Goal: Contribute content: Add original content to the website for others to see

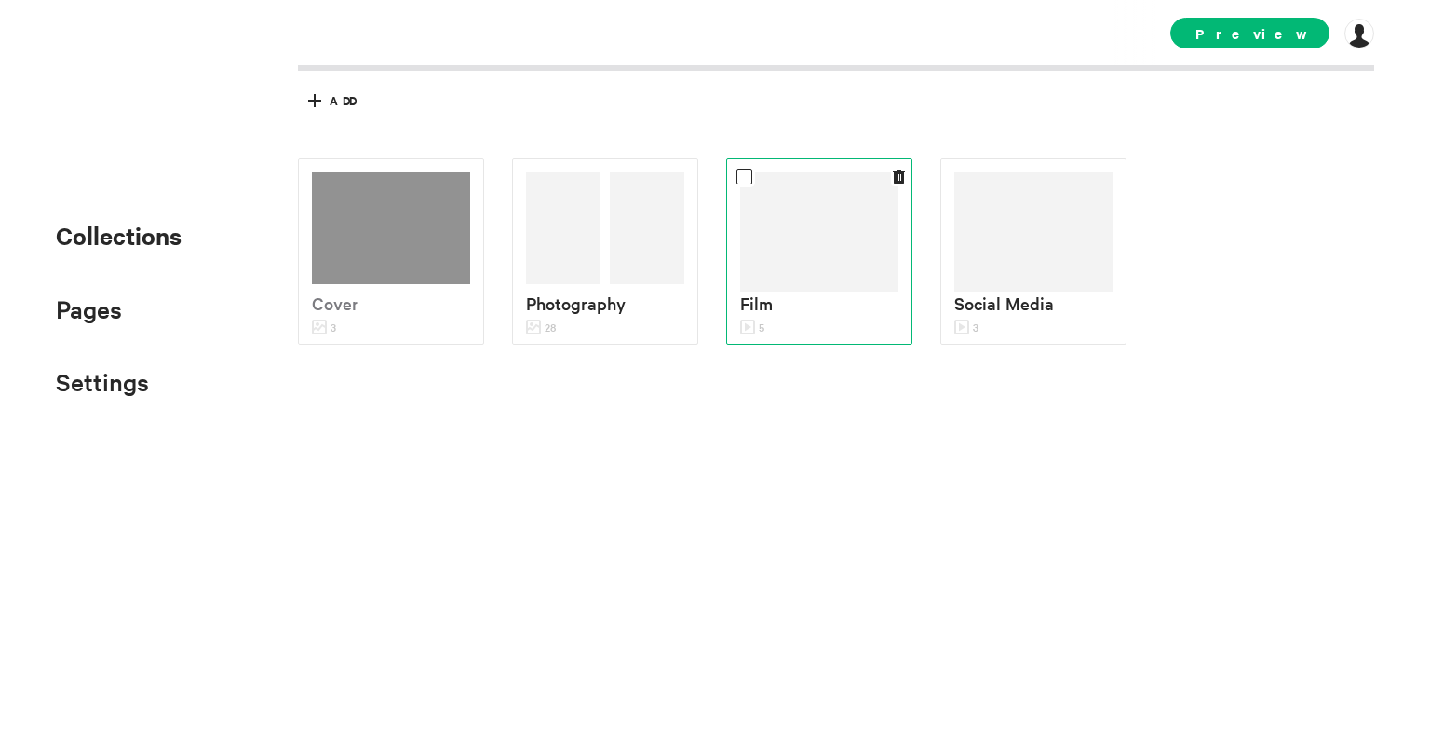
click at [740, 282] on img at bounding box center [819, 231] width 158 height 119
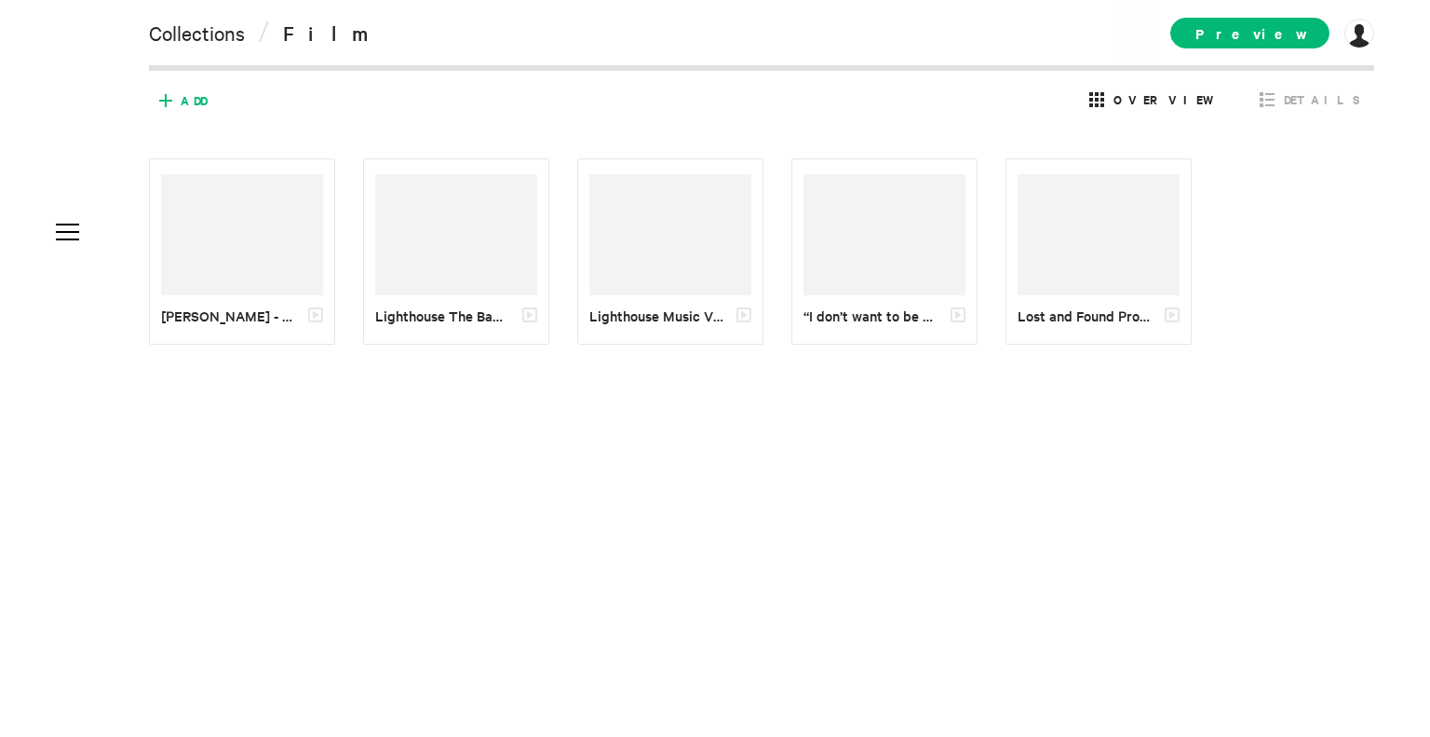
click at [195, 102] on span "Add" at bounding box center [194, 100] width 26 height 17
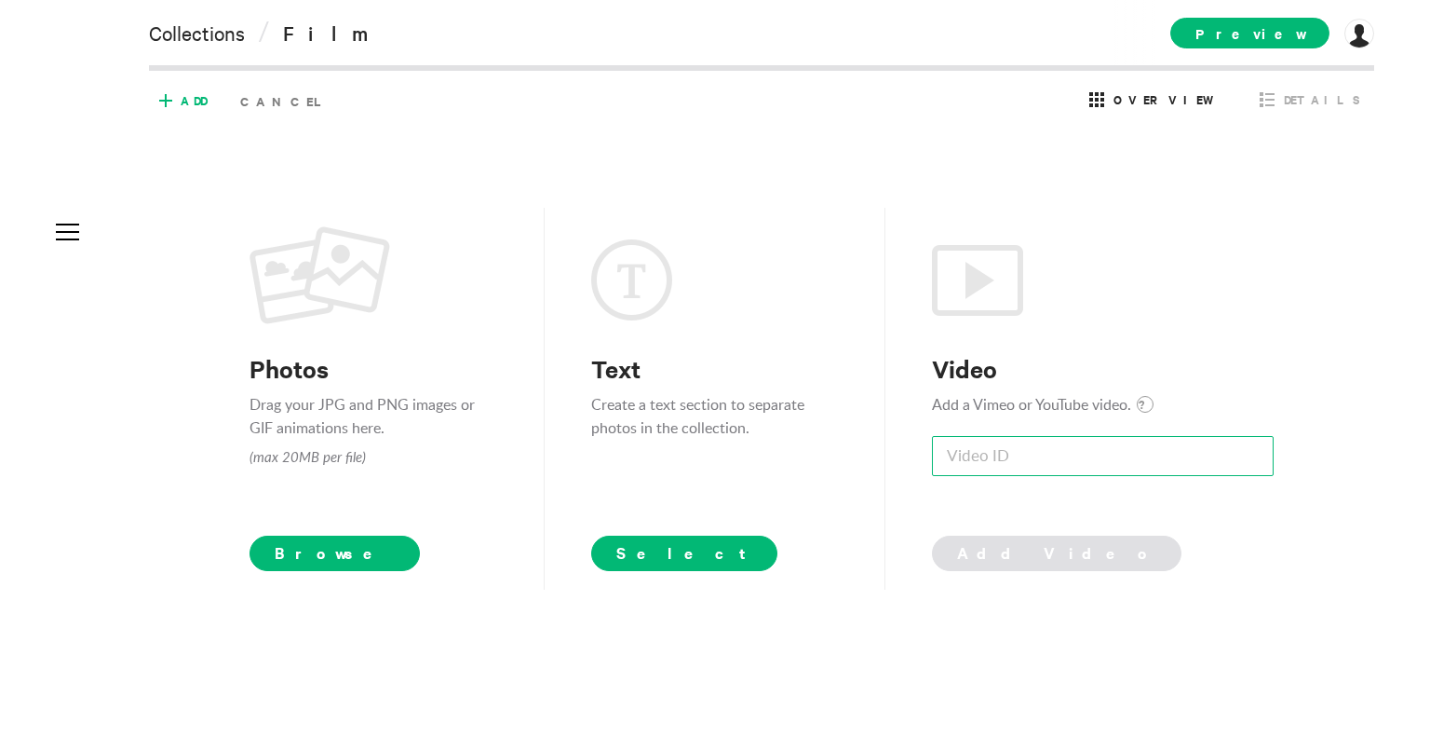
click at [1044, 451] on input at bounding box center [1103, 456] width 342 height 40
paste input "bRD-AfsqZrE"
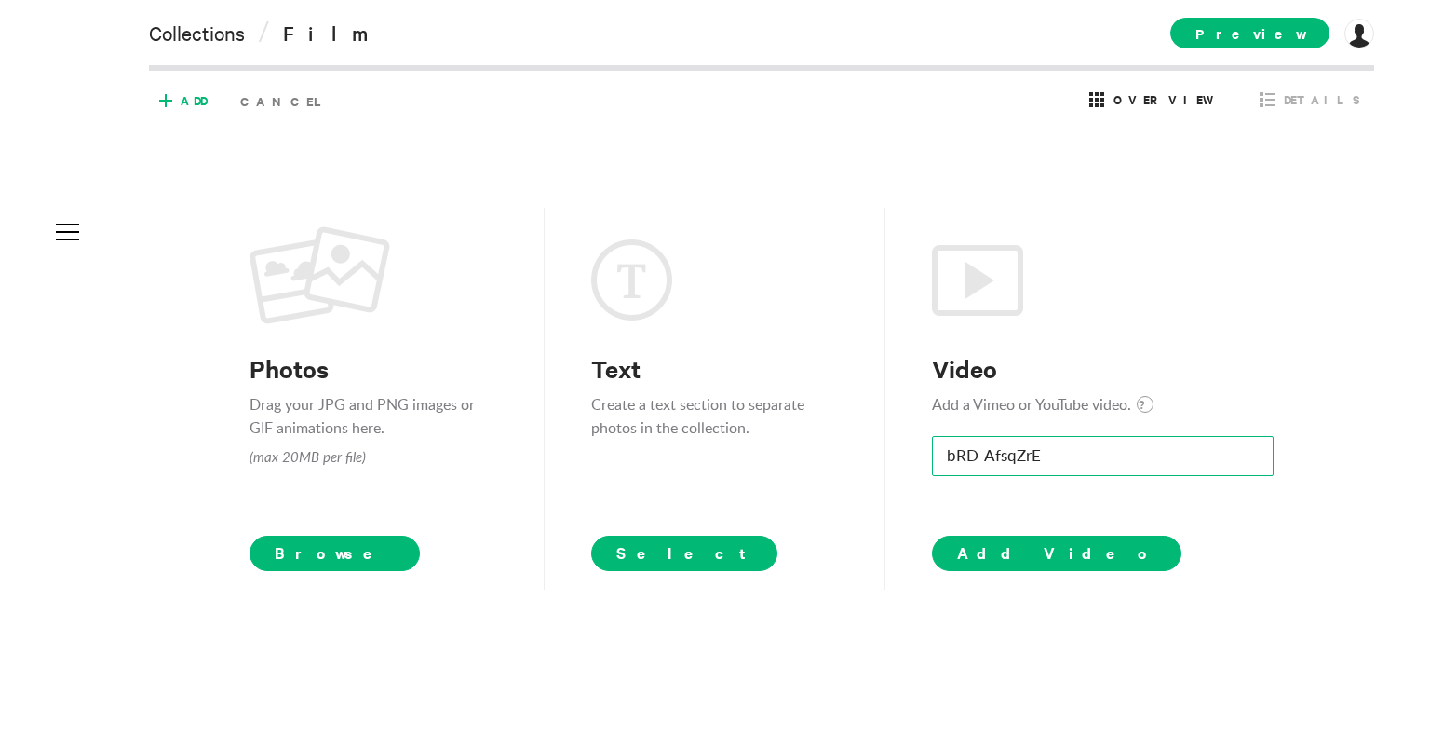
type input "bRD-AfsqZrE"
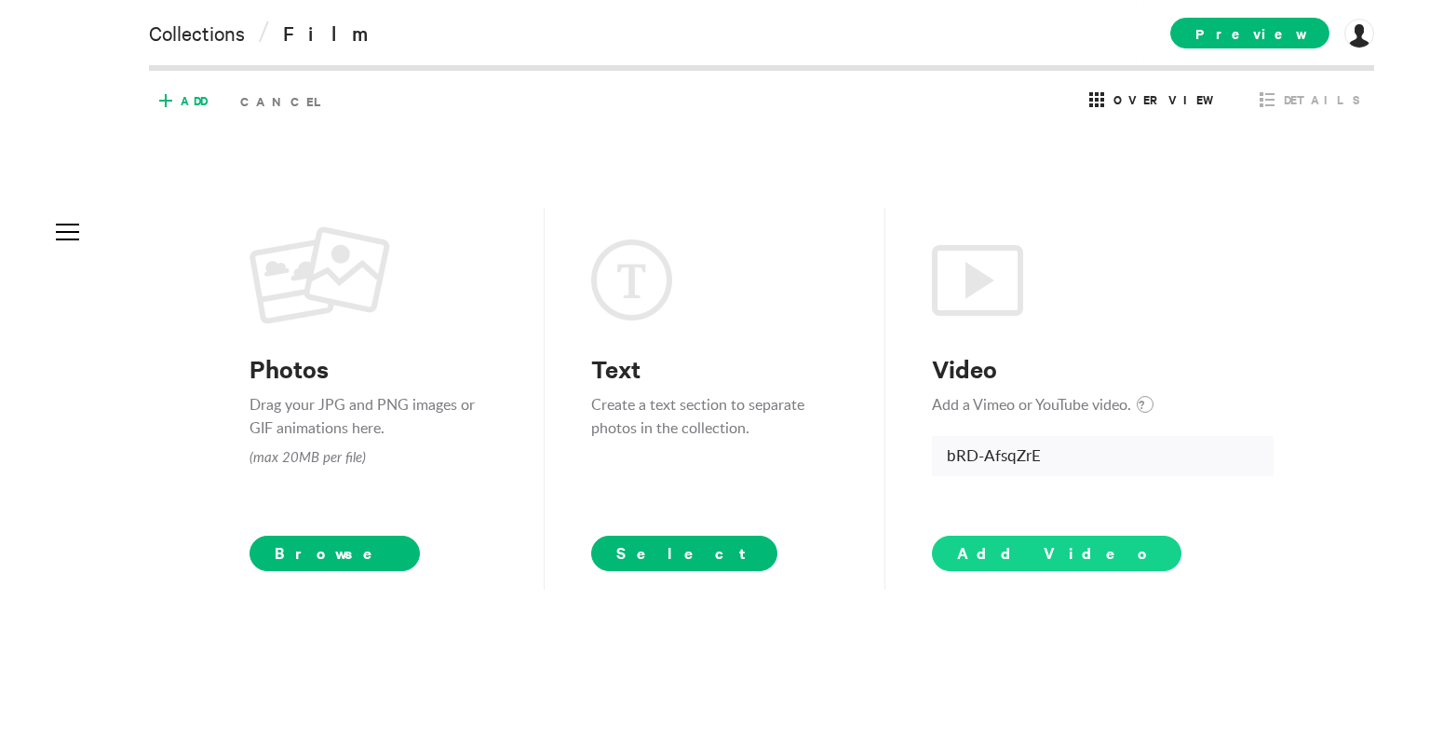
click at [1020, 558] on span "Add Video" at bounding box center [1056, 552] width 199 height 22
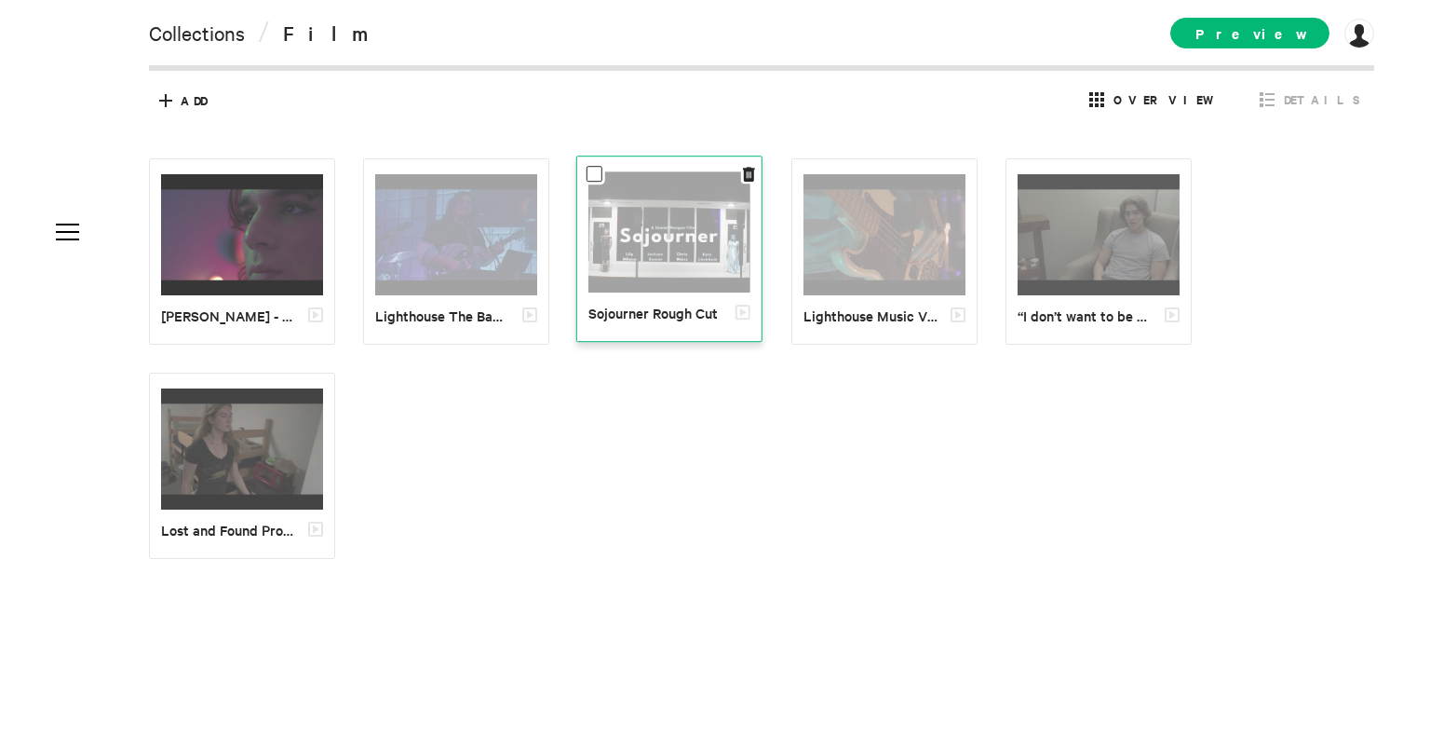
click at [683, 253] on img at bounding box center [670, 232] width 162 height 122
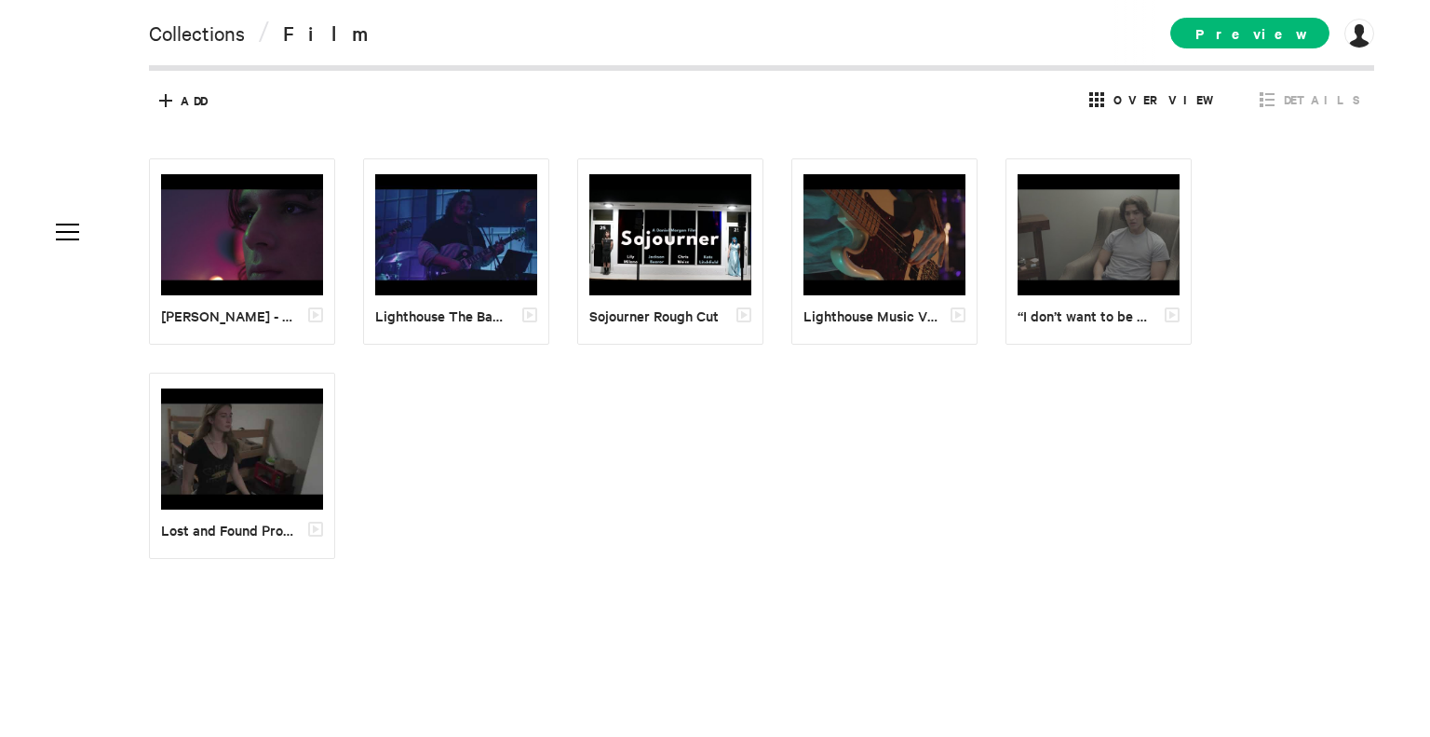
click at [1301, 16] on div "Preview [DOMAIN_NAME] [PERSON_NAME][DOMAIN_NAME] Subscription Collaborators My …" at bounding box center [1273, 32] width 204 height 65
click at [1291, 34] on span "Preview" at bounding box center [1250, 33] width 159 height 31
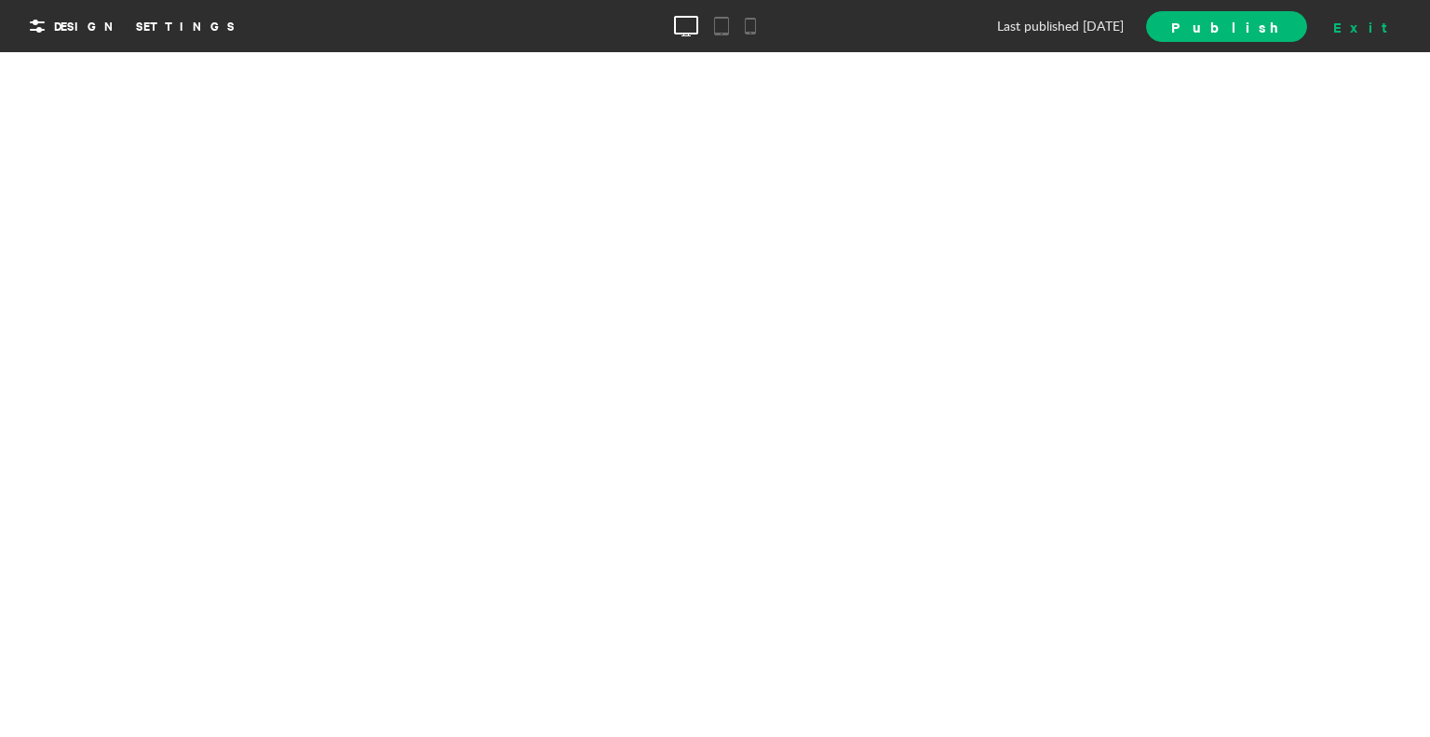
click at [1380, 30] on div "Exit" at bounding box center [1367, 26] width 82 height 28
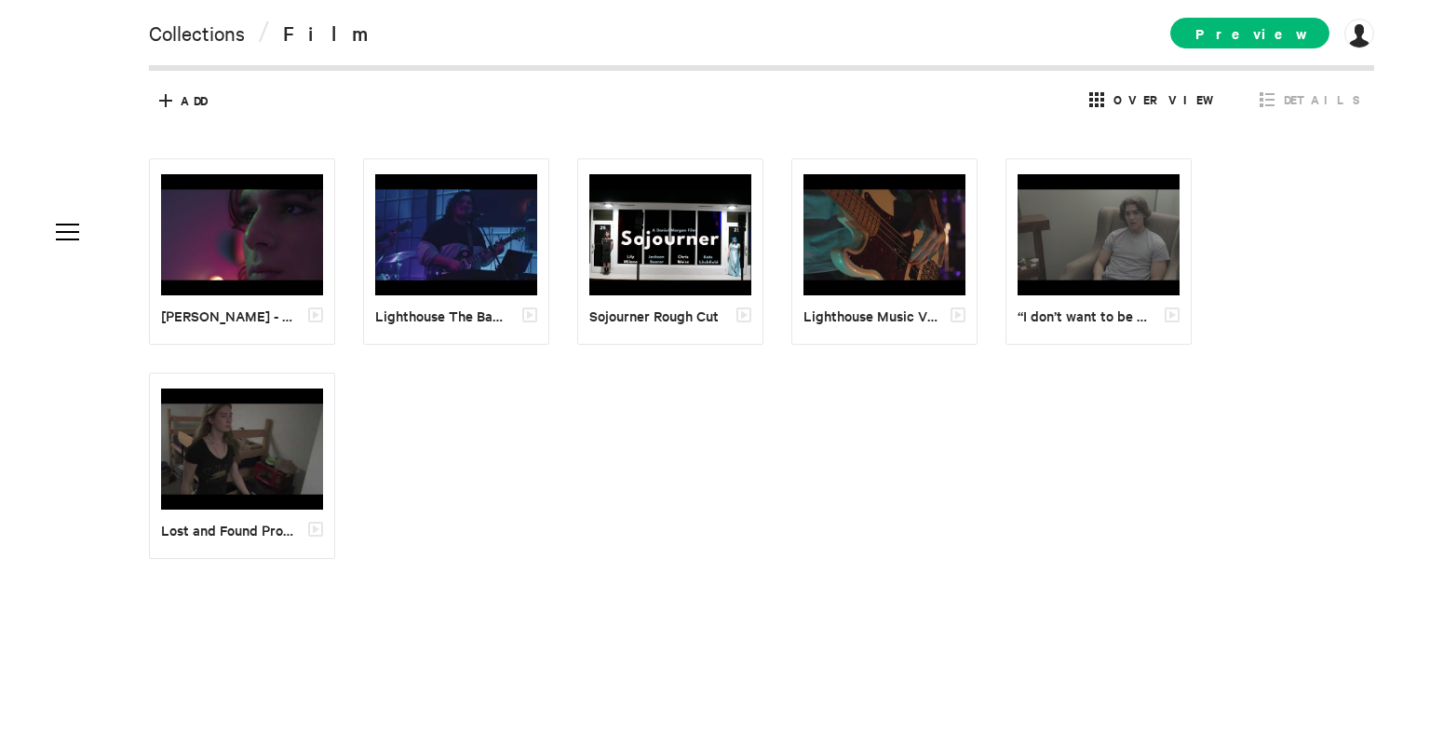
click at [220, 46] on link "Collections" at bounding box center [197, 33] width 96 height 26
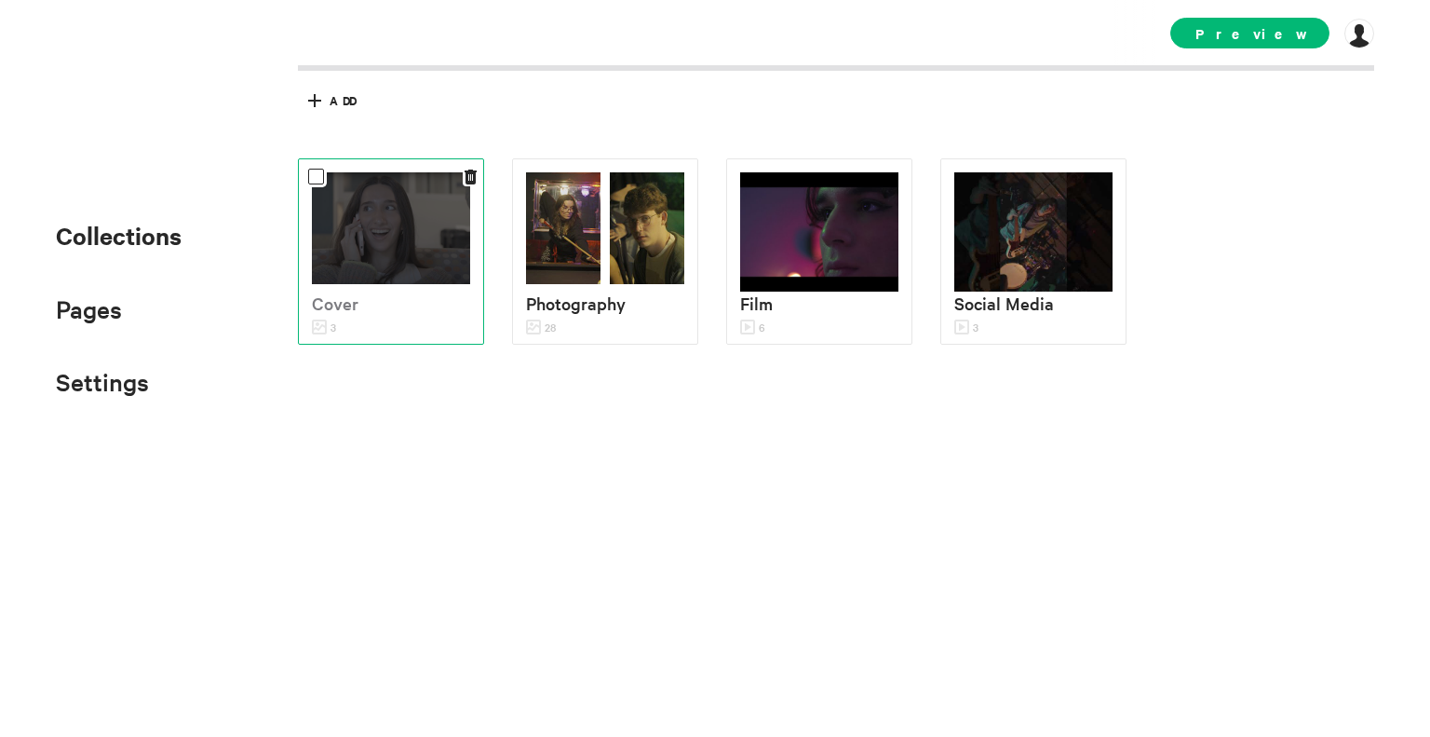
click at [362, 264] on div at bounding box center [391, 228] width 158 height 112
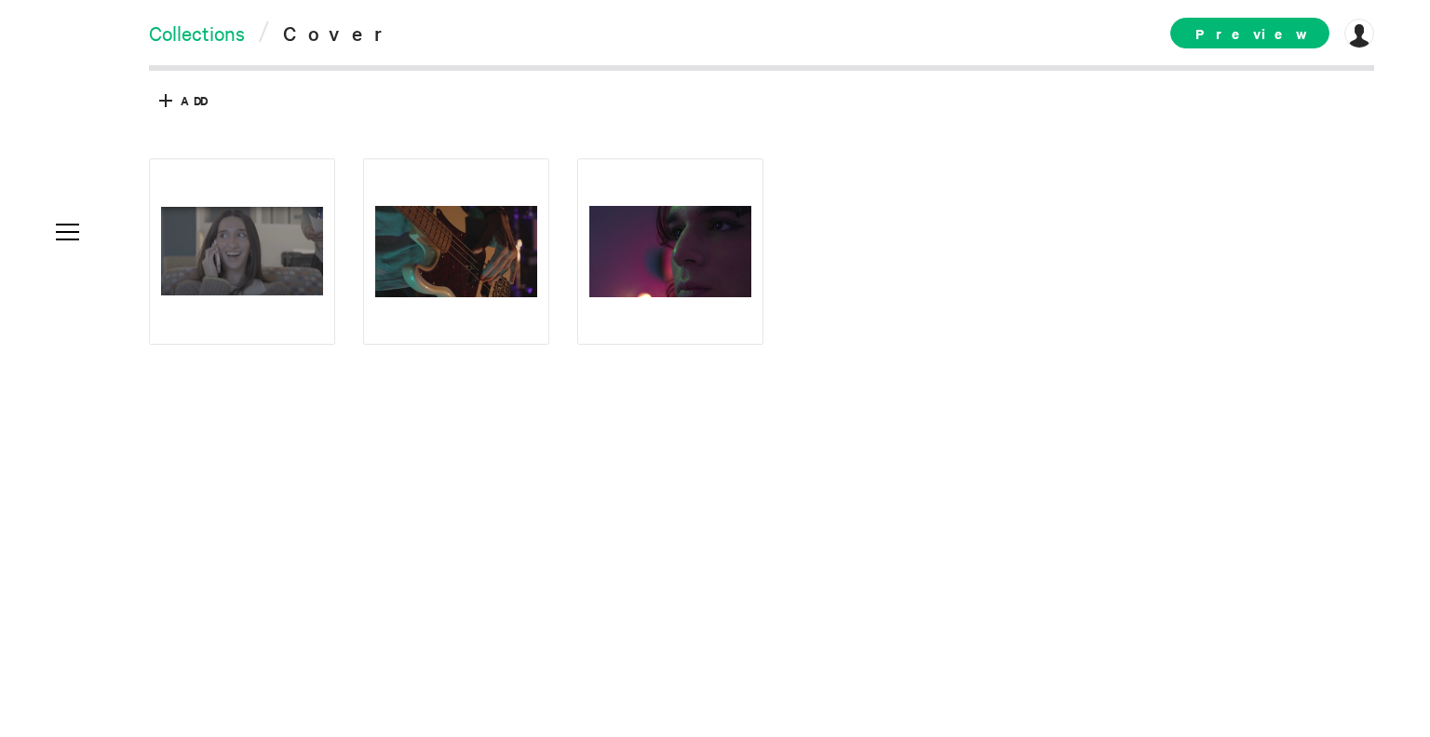
click at [216, 38] on link "Collections" at bounding box center [197, 33] width 96 height 26
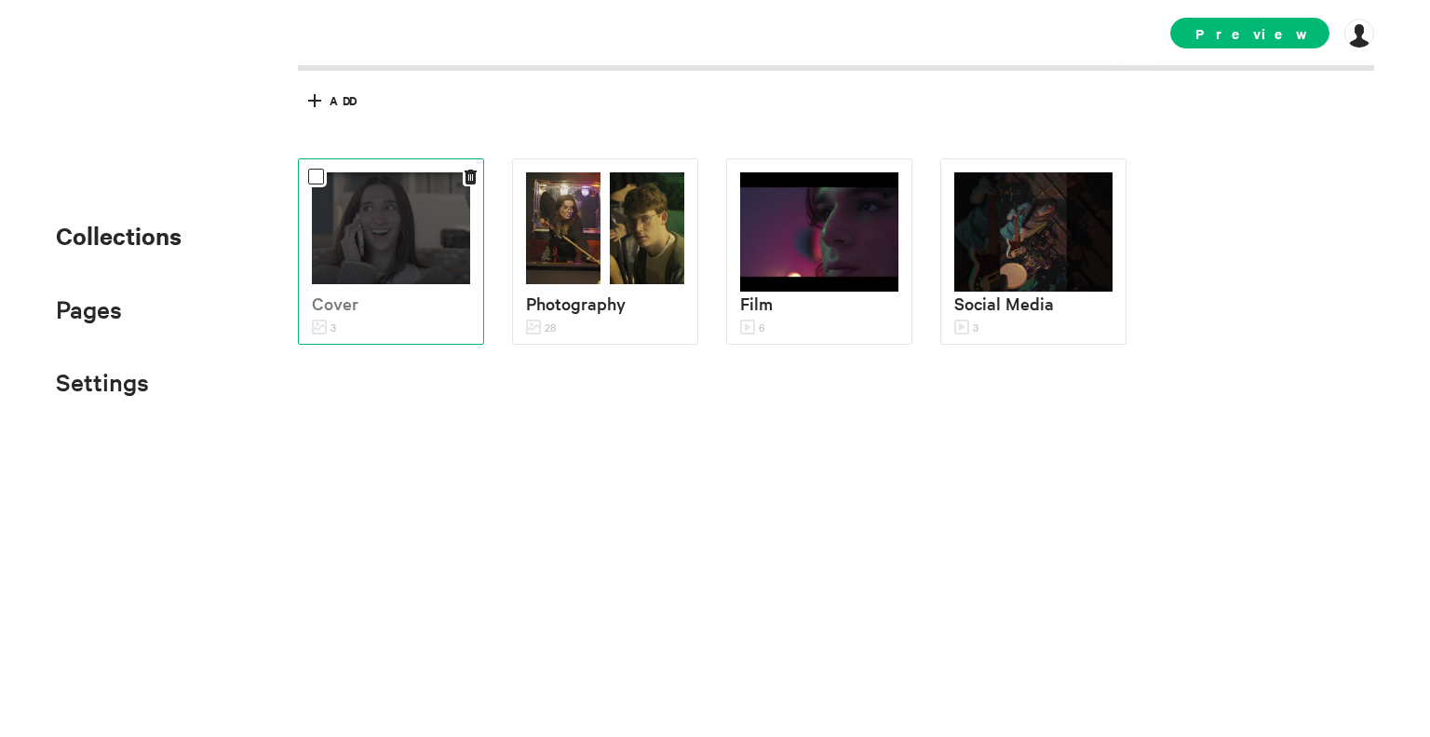
click at [352, 223] on div at bounding box center [391, 228] width 158 height 112
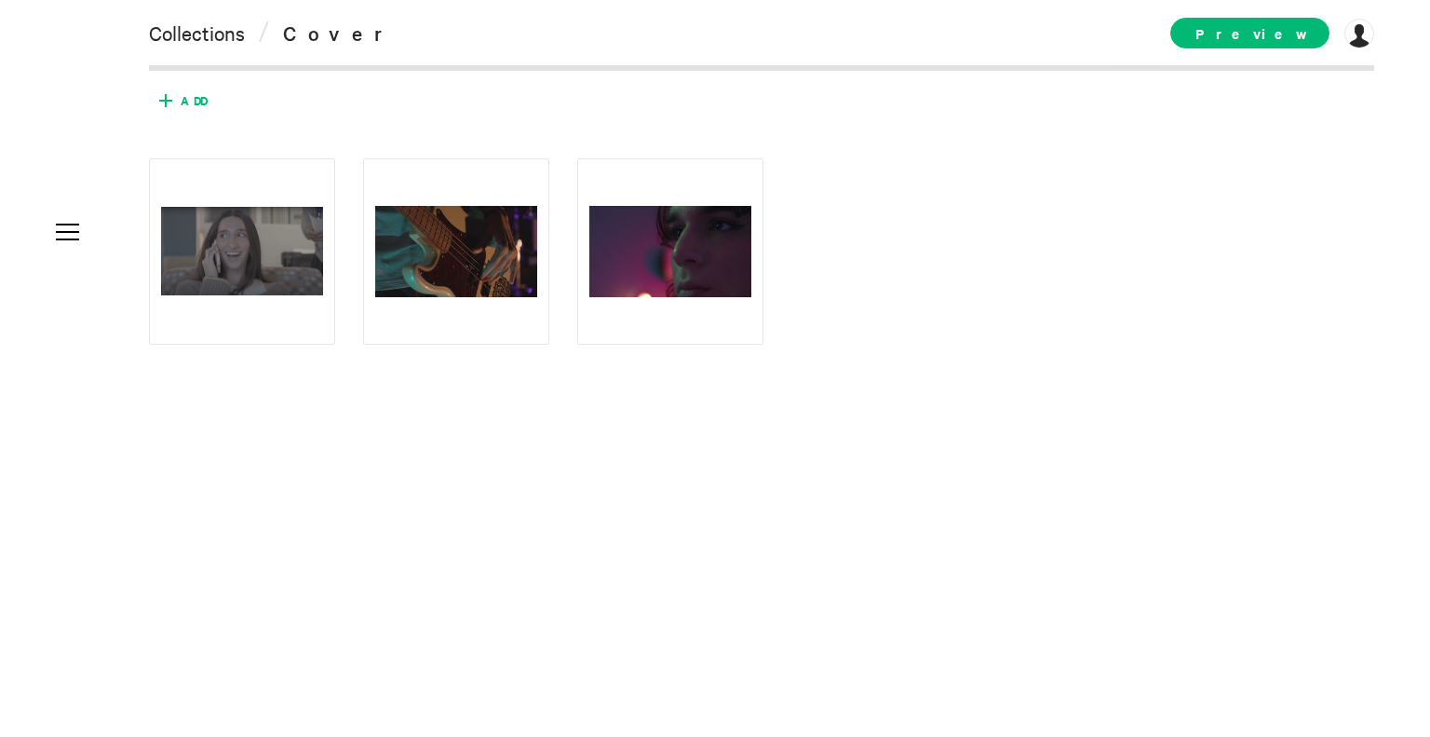
click at [206, 110] on span "Add" at bounding box center [179, 101] width 56 height 30
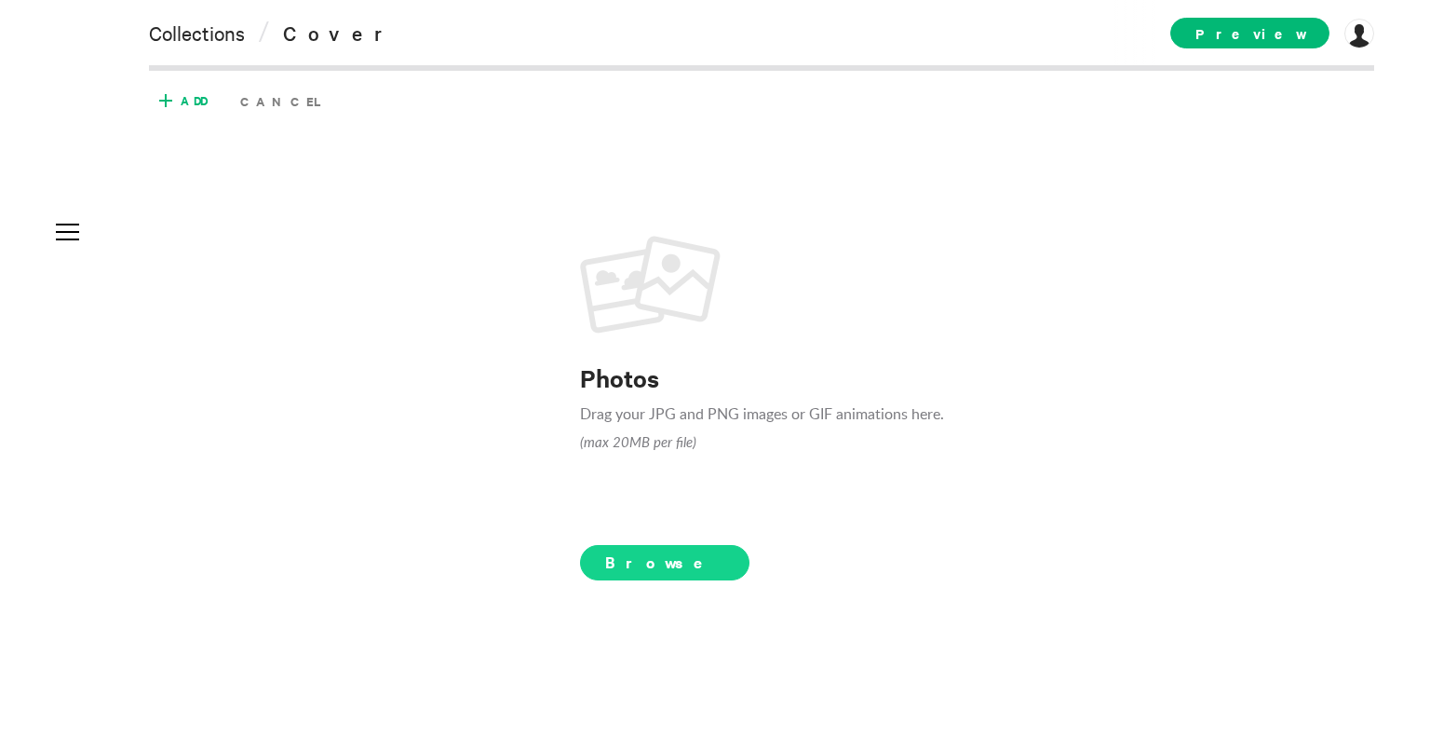
click at [623, 563] on span "Browse" at bounding box center [665, 562] width 170 height 35
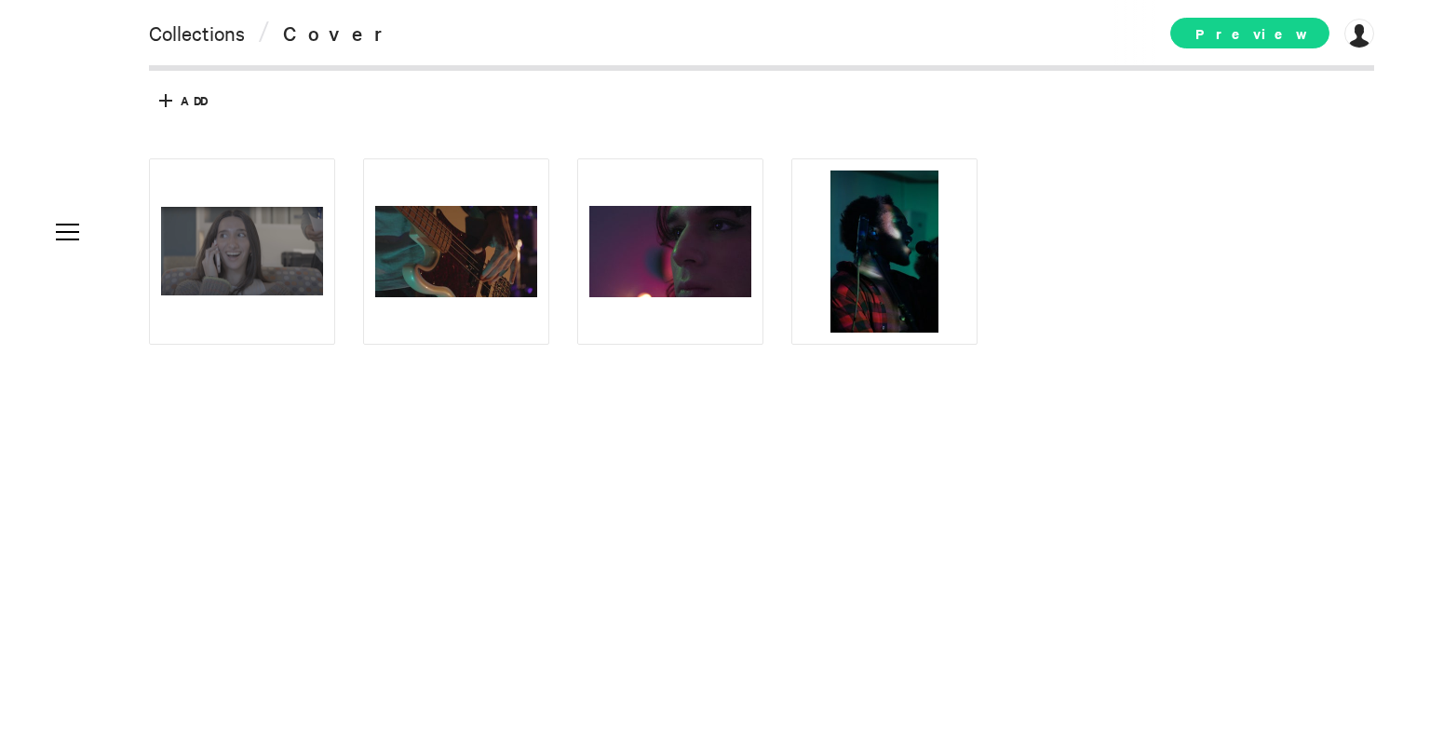
click at [1265, 34] on span "Preview" at bounding box center [1250, 33] width 159 height 31
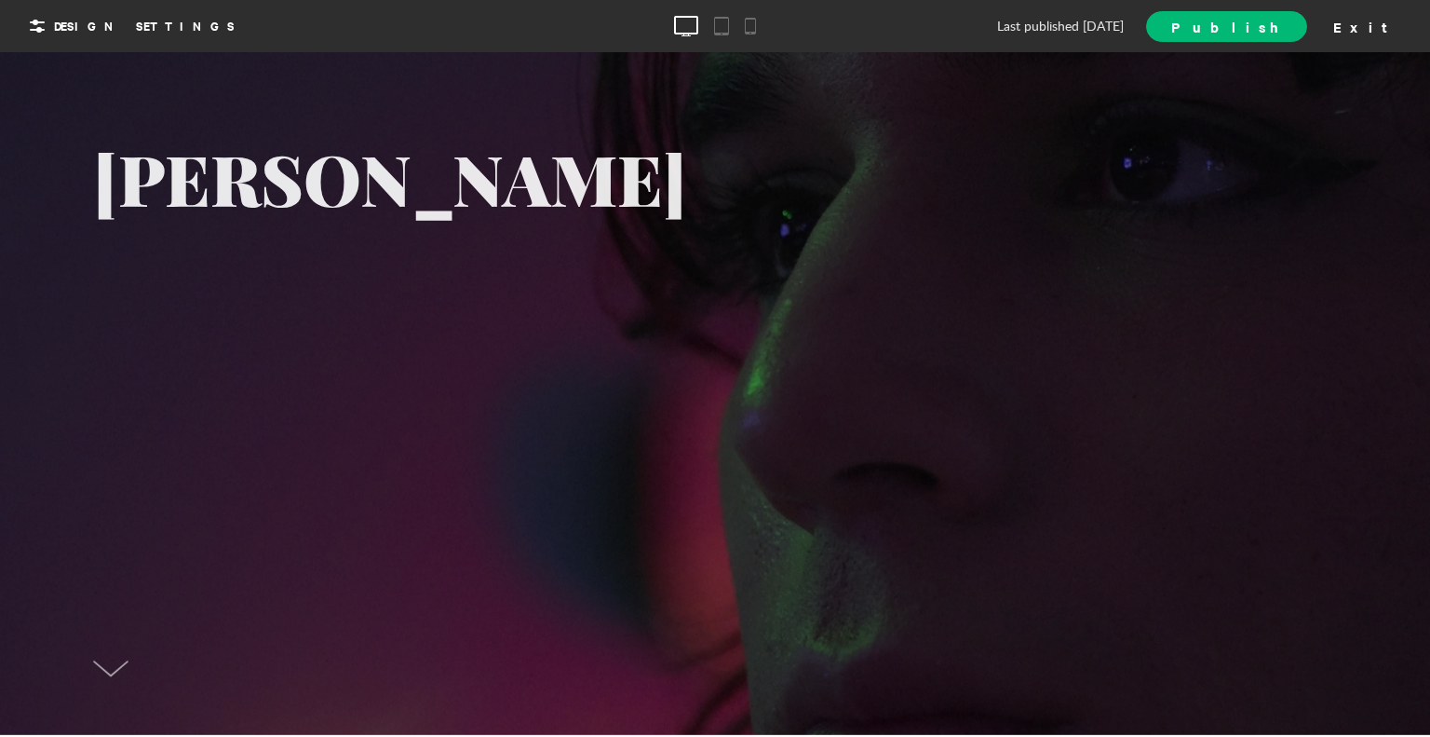
click at [816, 303] on div "[PERSON_NAME]" at bounding box center [715, 393] width 1244 height 500
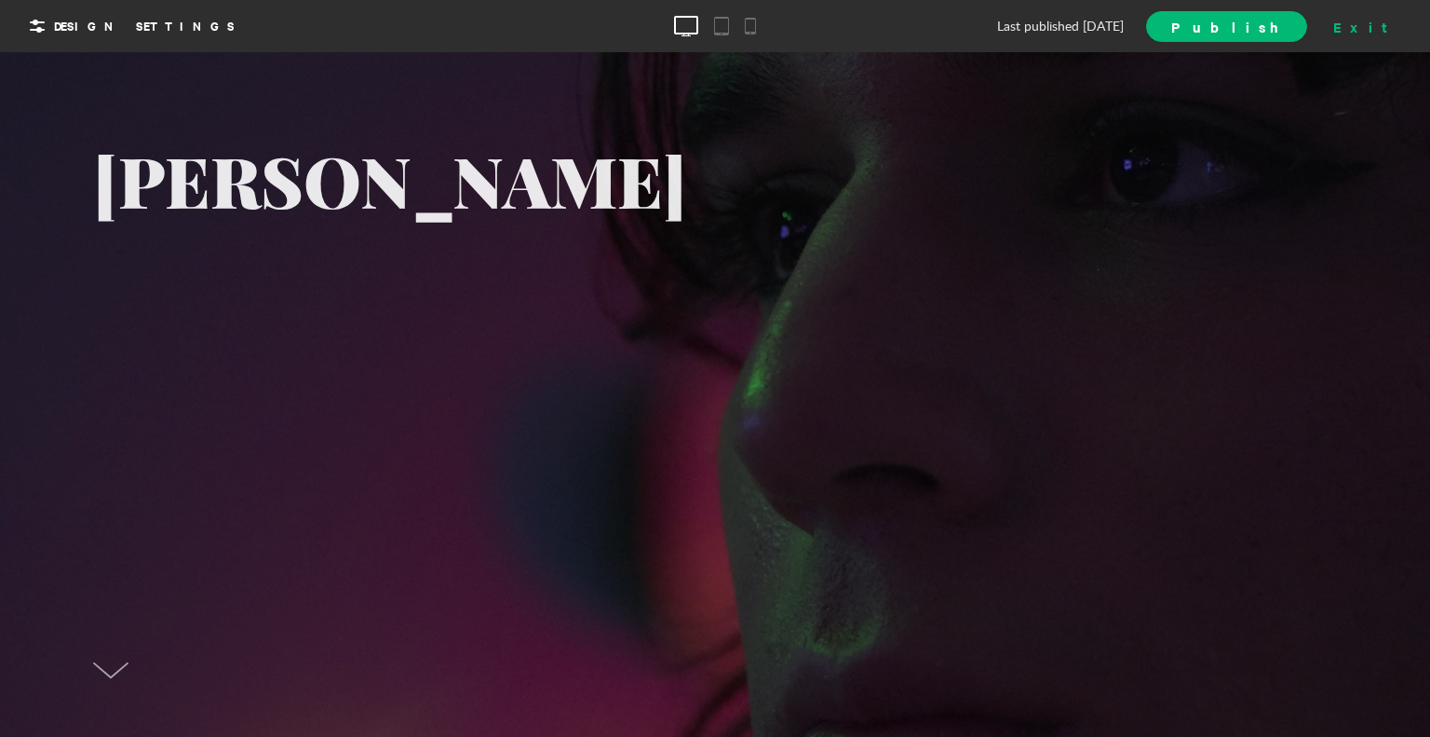
click at [1403, 14] on div "Exit" at bounding box center [1367, 26] width 82 height 28
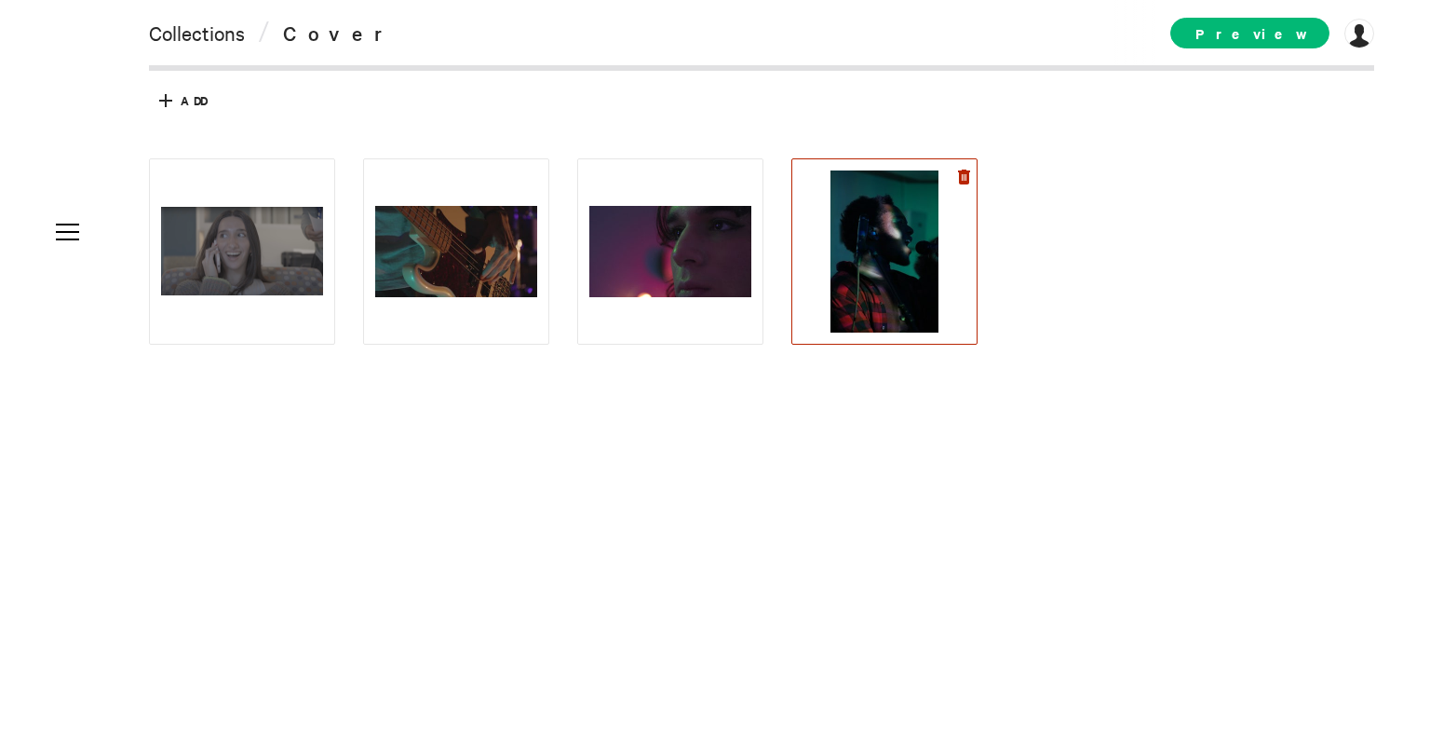
click at [962, 170] on icon at bounding box center [964, 176] width 12 height 15
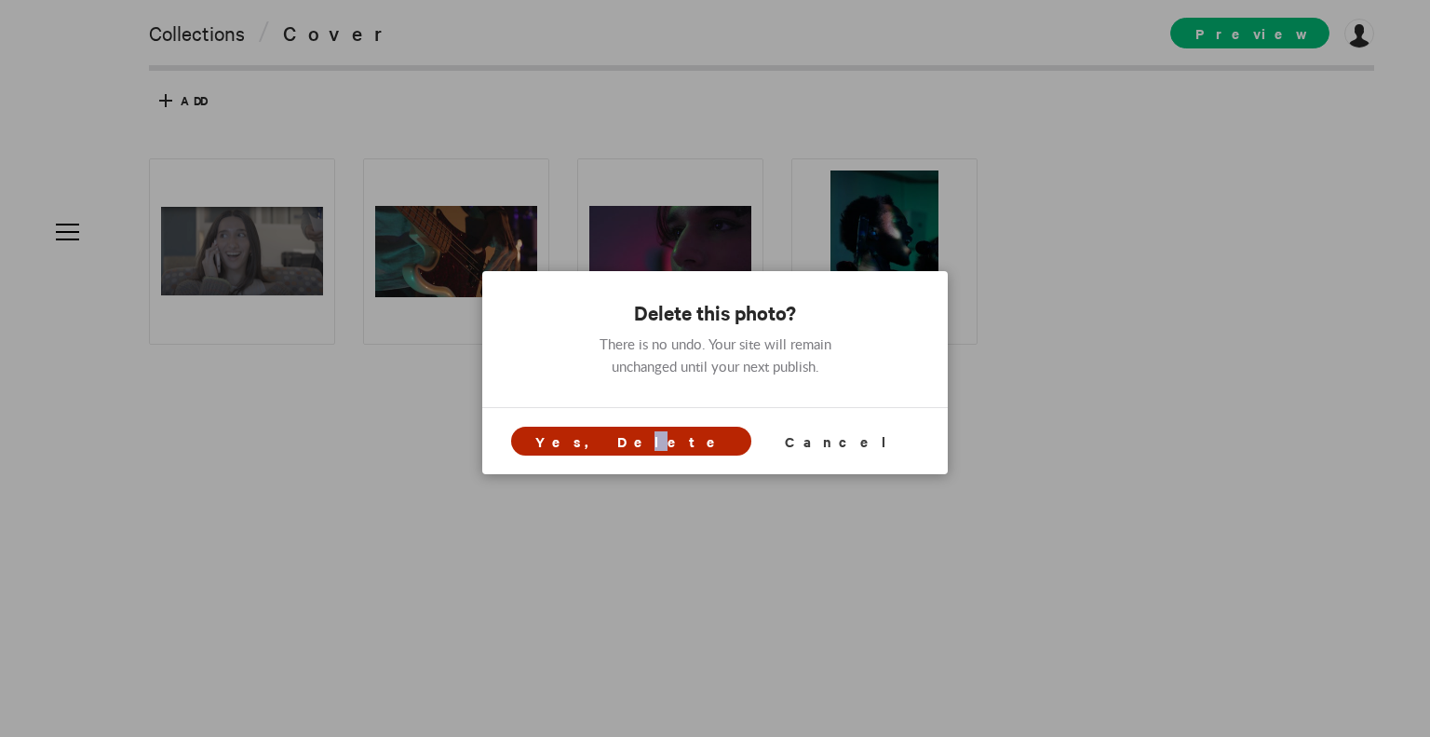
click at [675, 441] on span "Yes, Delete" at bounding box center [631, 441] width 192 height 20
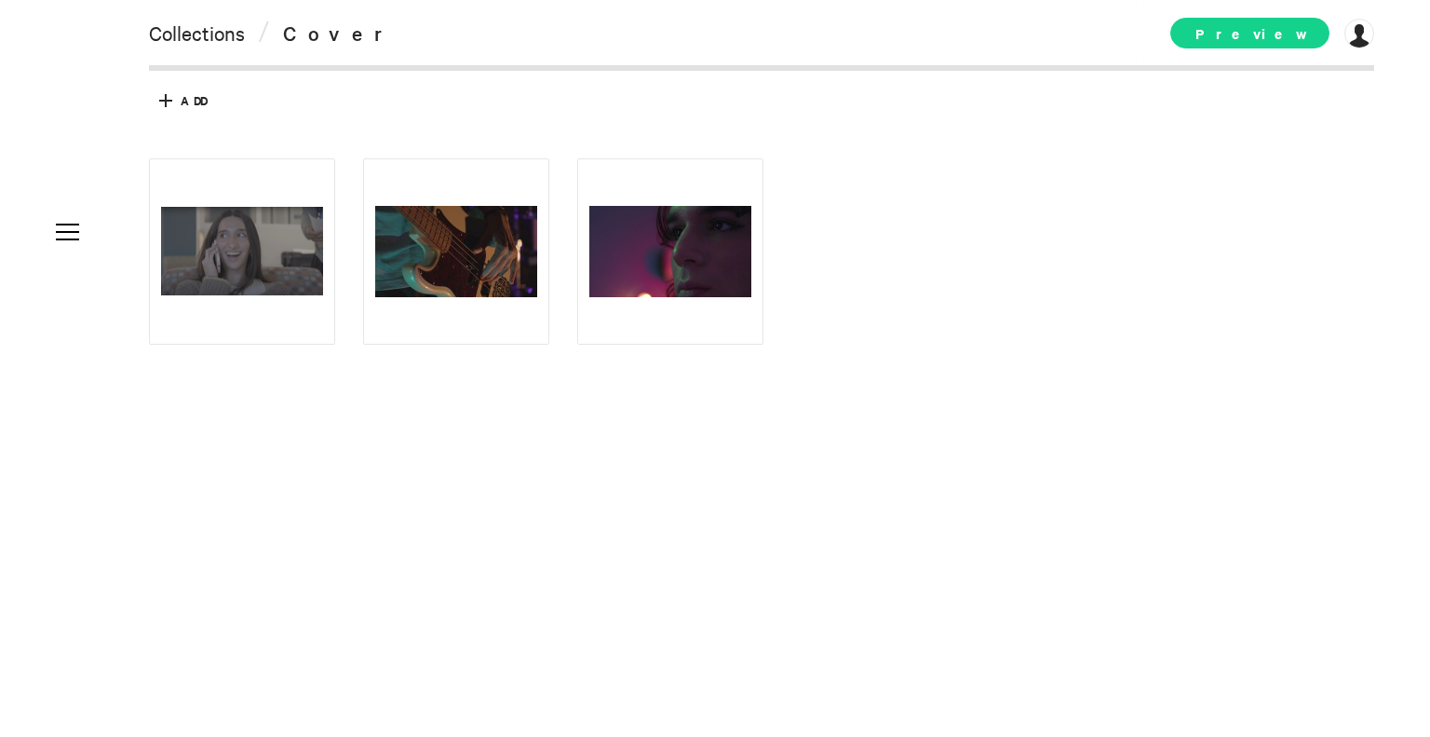
click at [1299, 18] on div "Preview [DOMAIN_NAME] [PERSON_NAME][DOMAIN_NAME] Subscription Collaborators My …" at bounding box center [1273, 32] width 204 height 65
click at [1299, 24] on span "Preview" at bounding box center [1250, 33] width 159 height 31
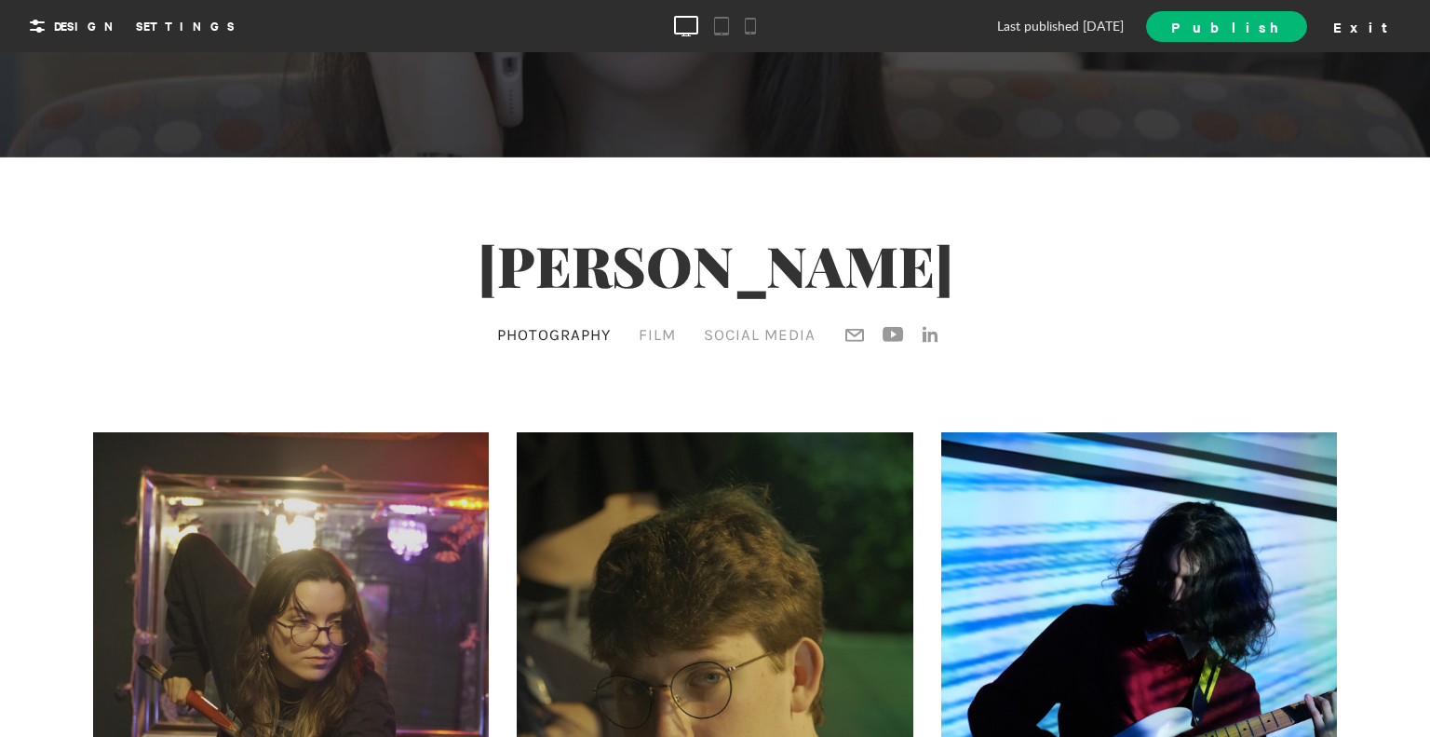
scroll to position [838, 0]
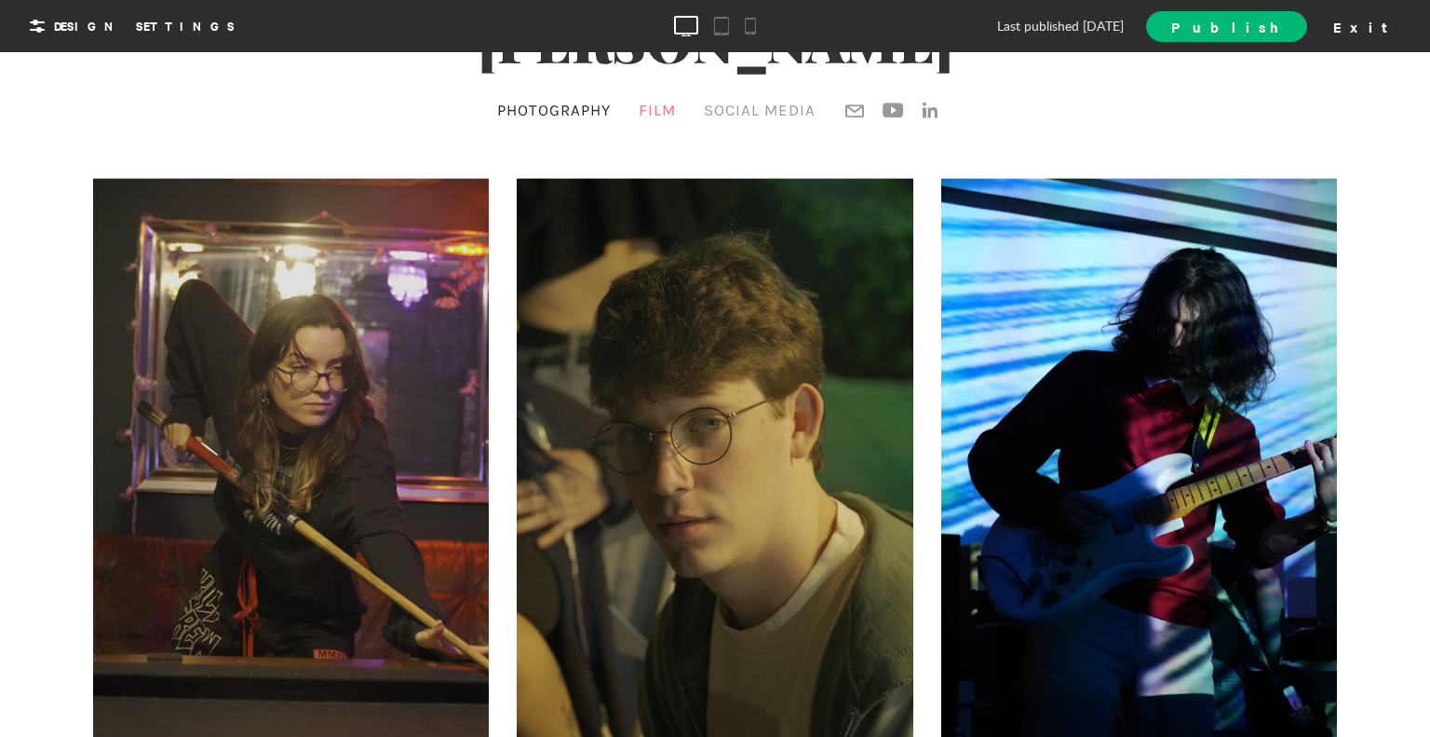
click at [646, 117] on link "Film" at bounding box center [657, 110] width 47 height 28
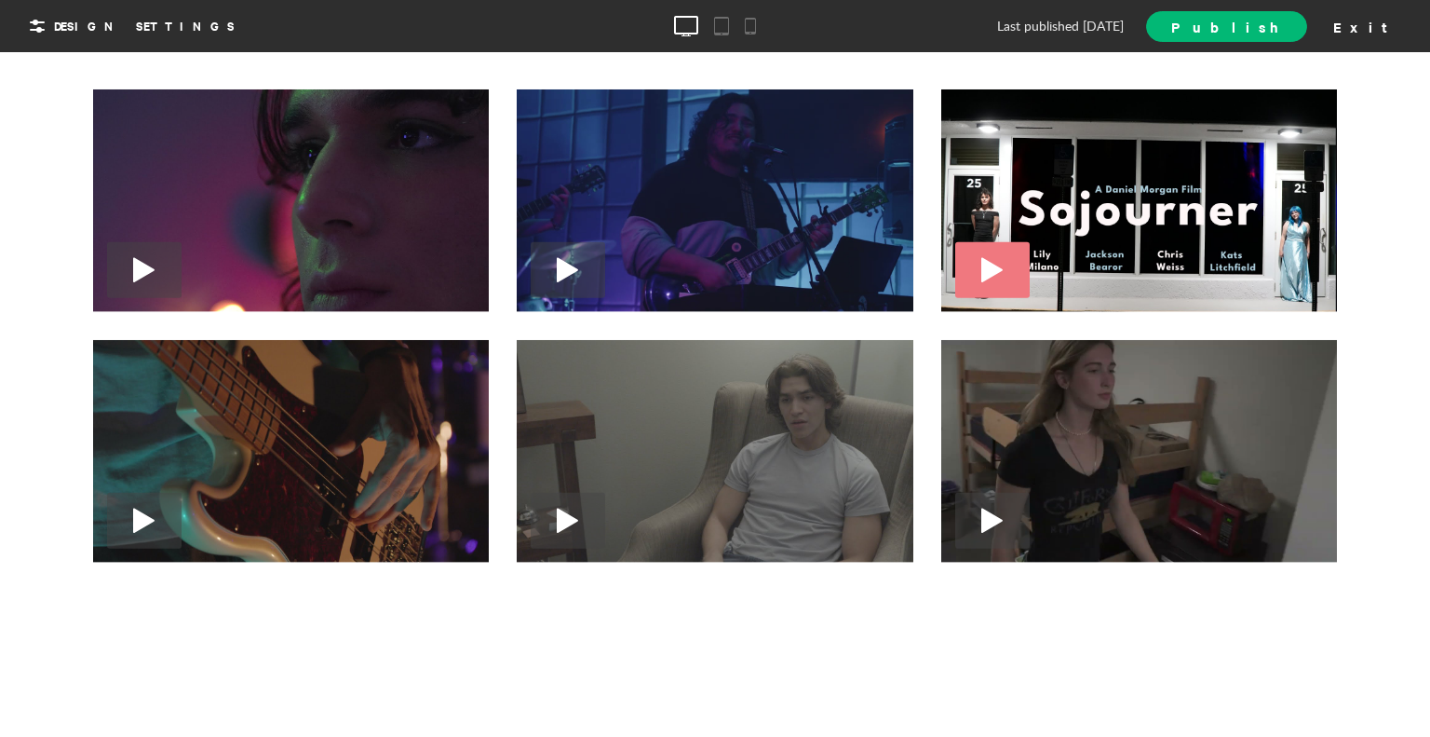
scroll to position [186, 0]
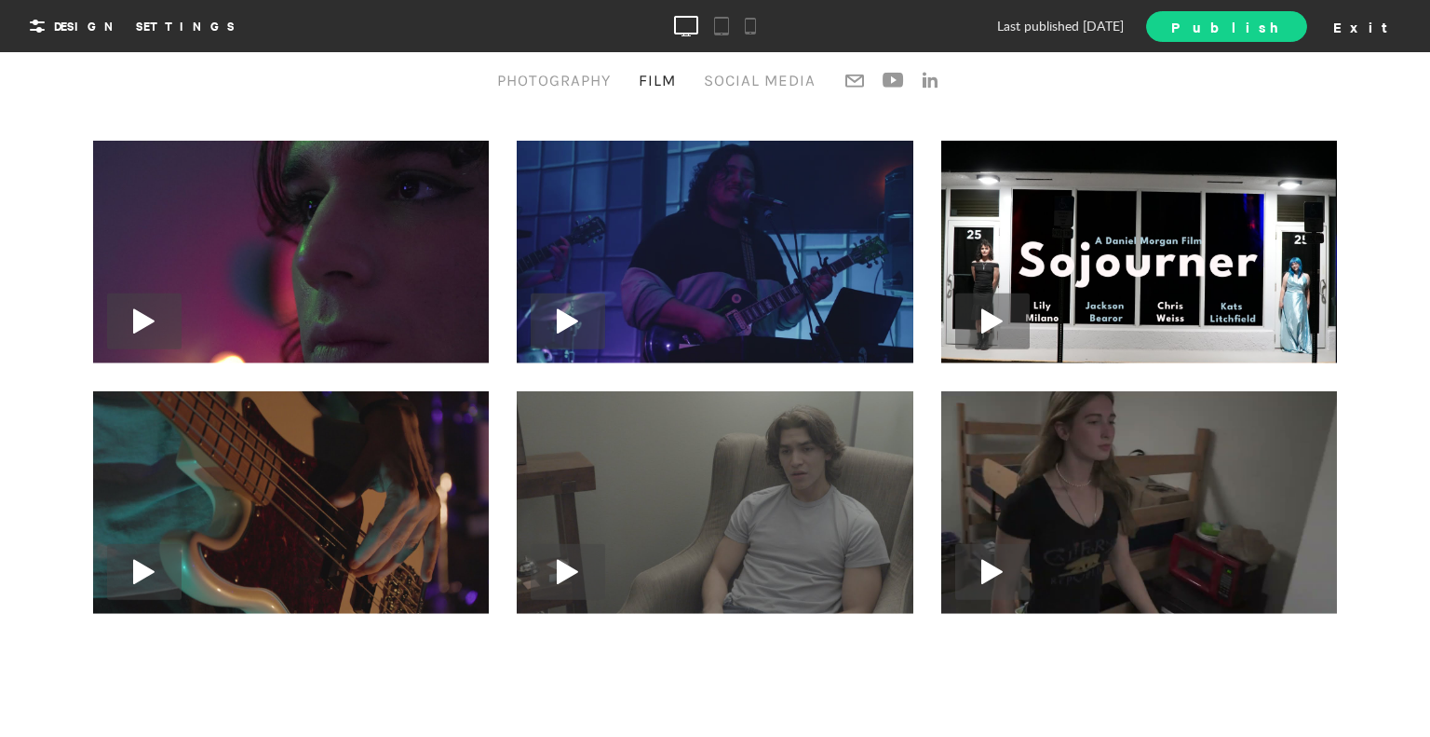
click at [1281, 21] on span "Publish" at bounding box center [1227, 27] width 110 height 20
